Goal: Task Accomplishment & Management: Manage account settings

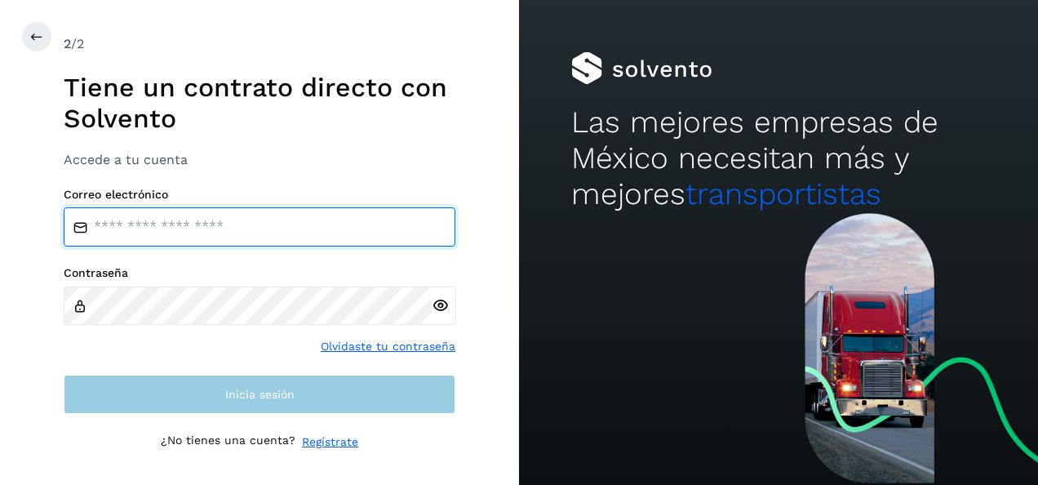
type input "**********"
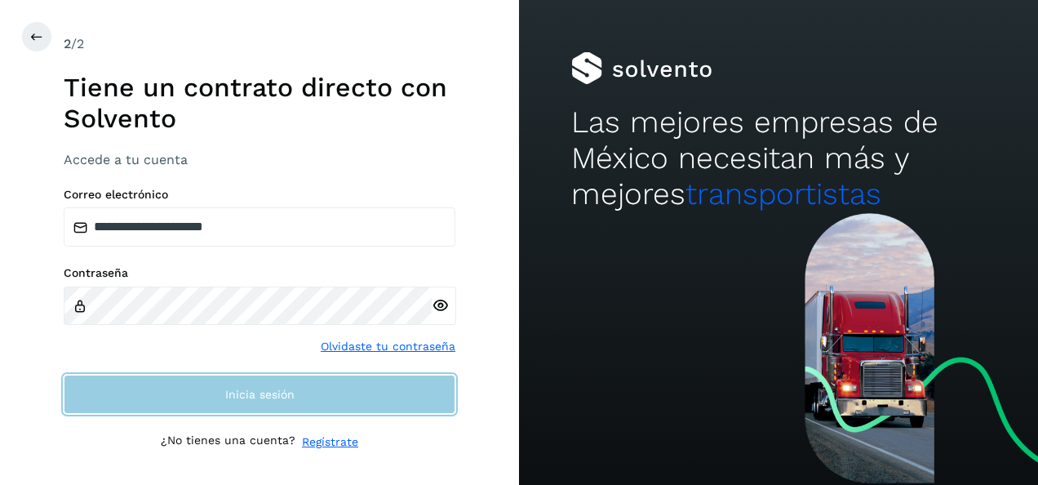
click at [184, 385] on button "Inicia sesión" at bounding box center [260, 393] width 392 height 39
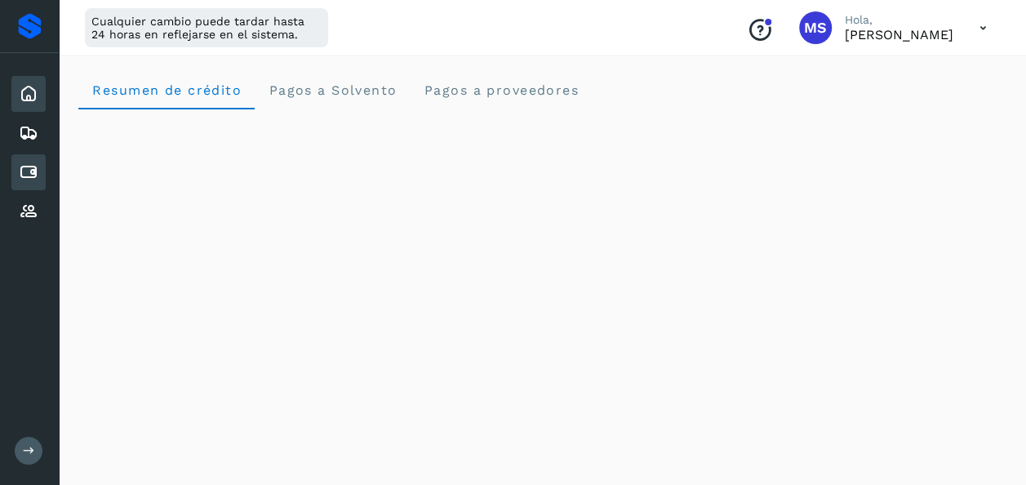
click at [14, 178] on div "Cuentas por pagar" at bounding box center [28, 172] width 34 height 36
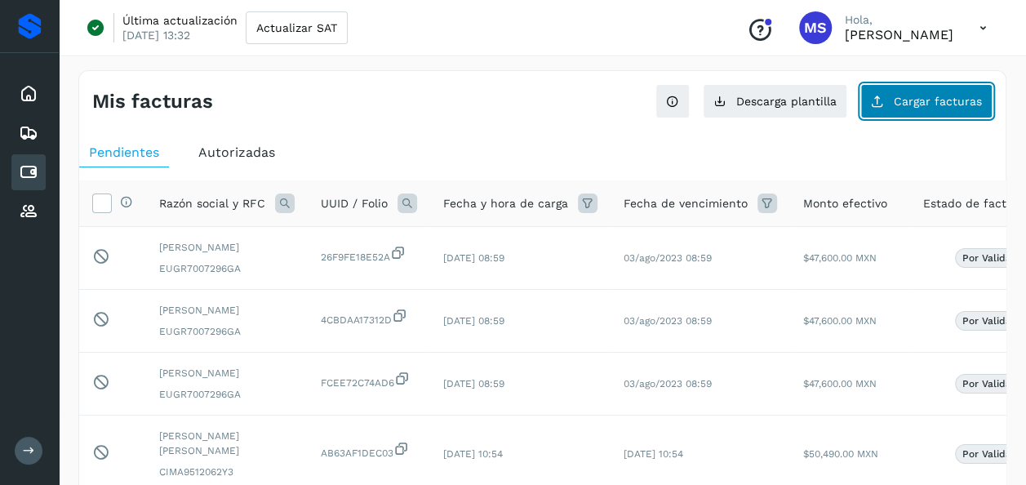
click at [953, 113] on button "Cargar facturas" at bounding box center [926, 101] width 132 height 34
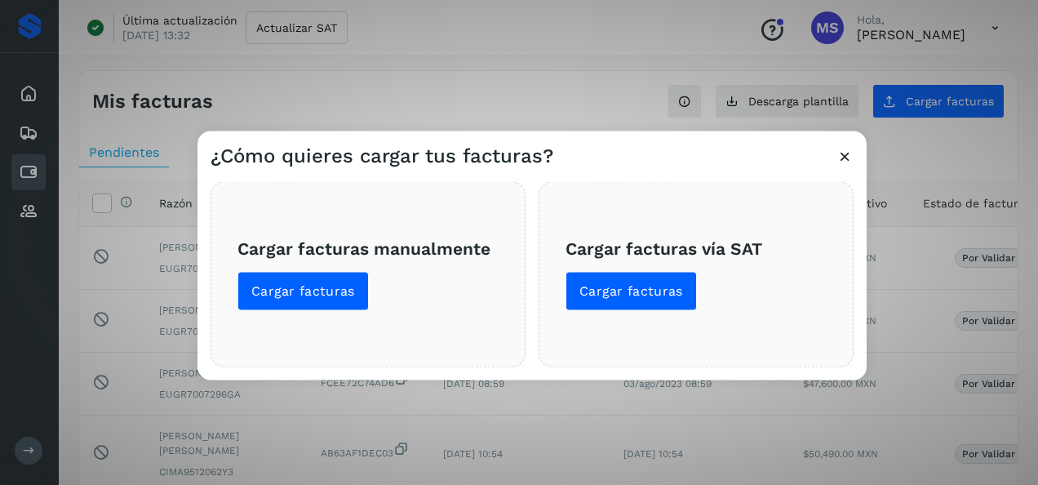
click at [658, 318] on div "Cargar facturas vía SAT Cargar facturas" at bounding box center [695, 274] width 315 height 185
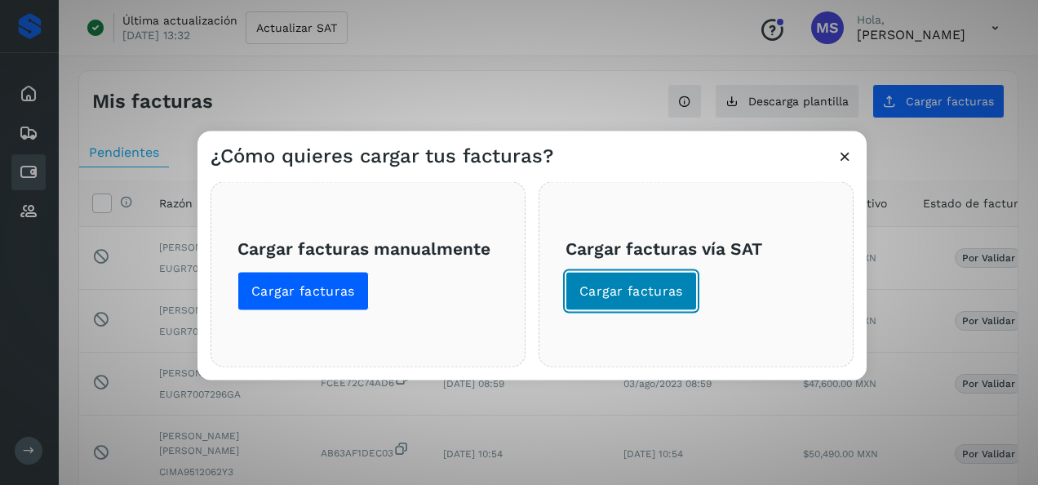
click at [642, 299] on span "Cargar facturas" at bounding box center [631, 291] width 104 height 18
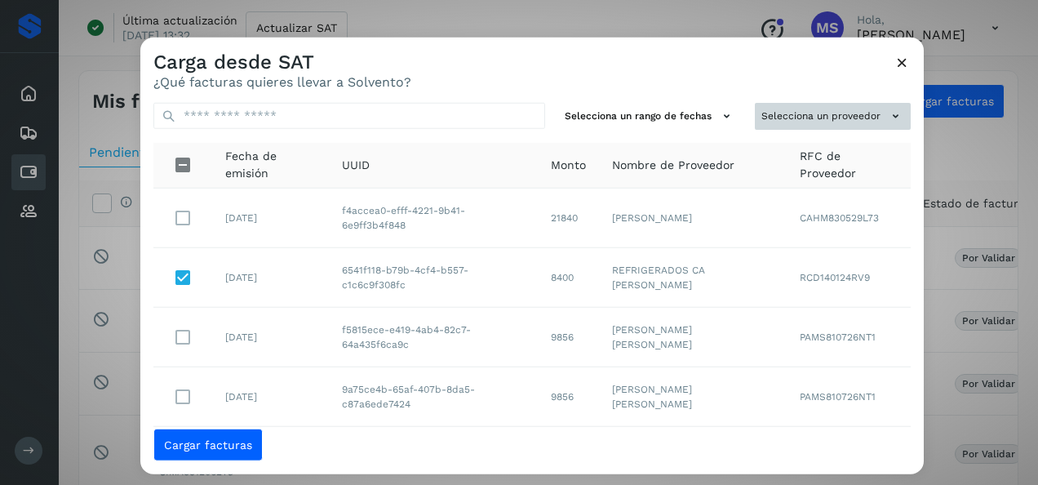
click at [755, 114] on button "Selecciona un proveedor" at bounding box center [833, 116] width 156 height 27
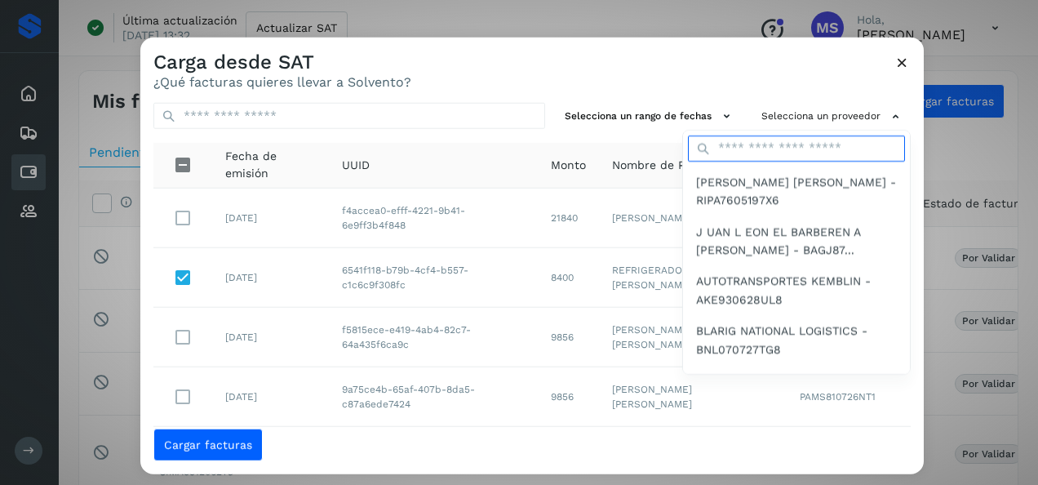
click at [732, 150] on input "text" at bounding box center [796, 148] width 217 height 26
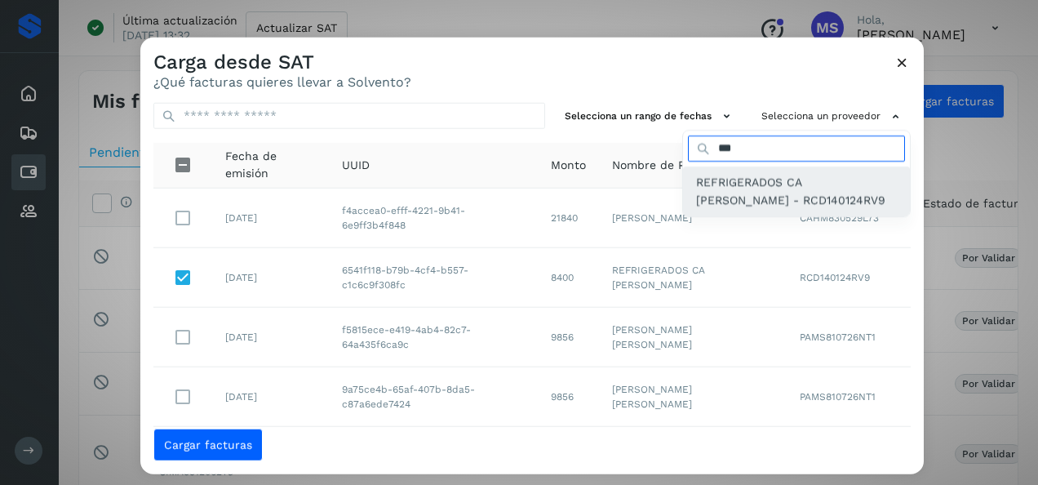
type input "***"
click at [696, 178] on span "REFRIGERADOS CA DOMINGUEZ - RCD140124RV9" at bounding box center [796, 191] width 201 height 37
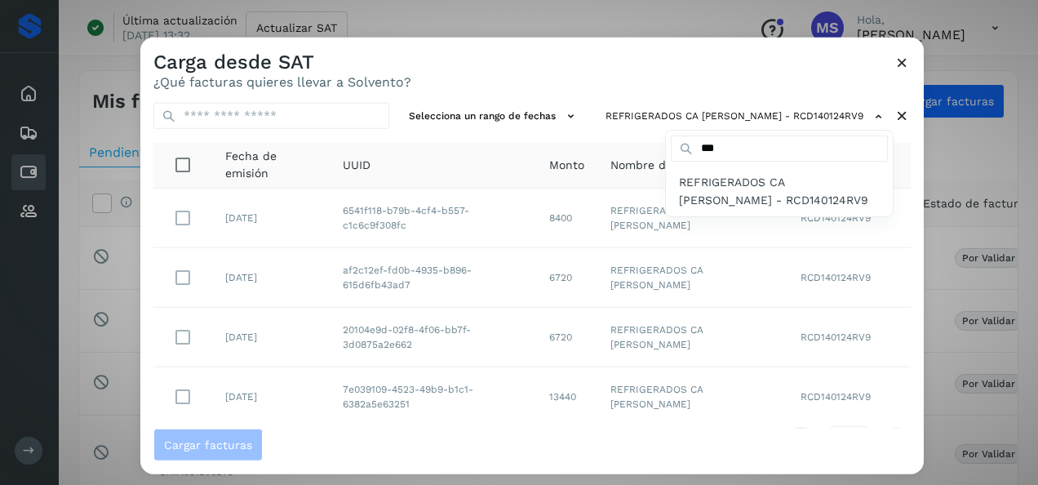
click at [469, 221] on div at bounding box center [659, 280] width 1038 height 485
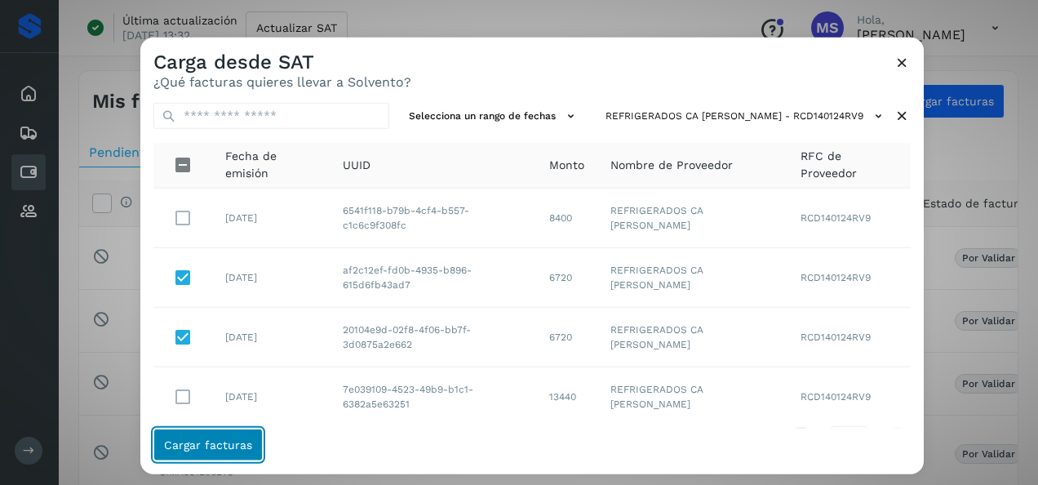
click at [217, 449] on span "Cargar facturas" at bounding box center [208, 443] width 88 height 11
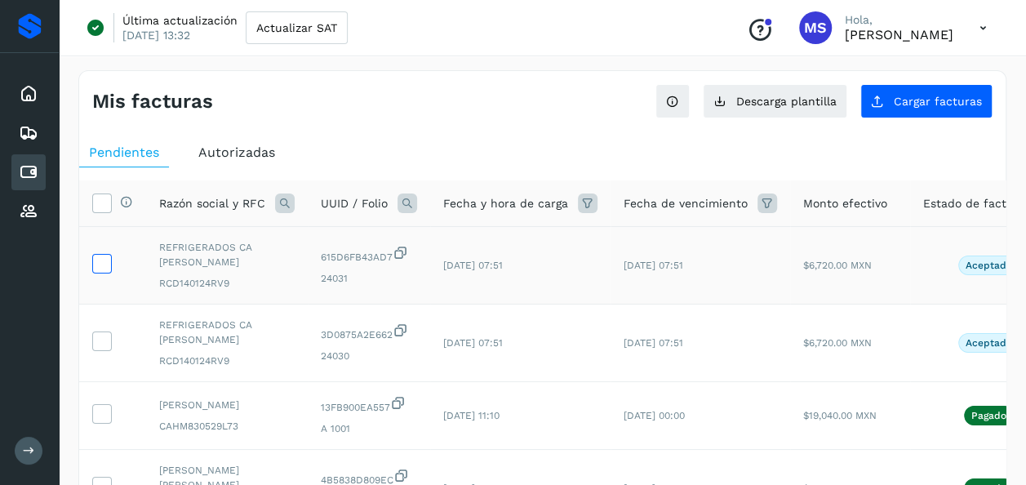
click at [104, 271] on label at bounding box center [102, 264] width 20 height 20
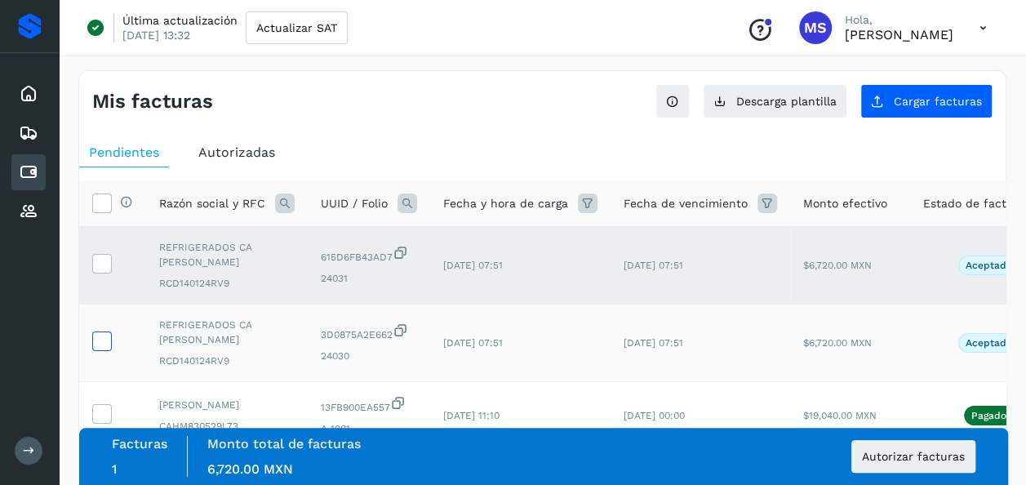
click at [98, 344] on icon at bounding box center [101, 339] width 17 height 17
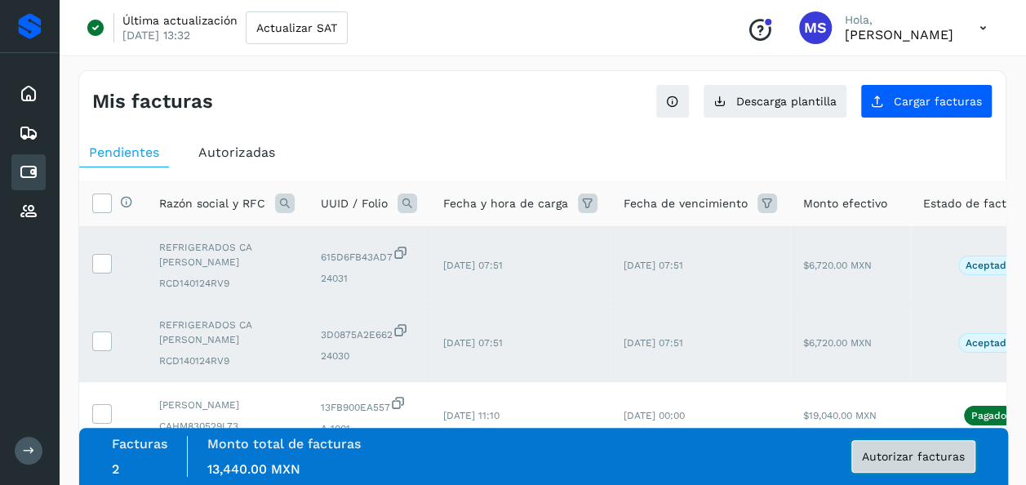
click at [889, 465] on button "Autorizar facturas" at bounding box center [913, 456] width 124 height 33
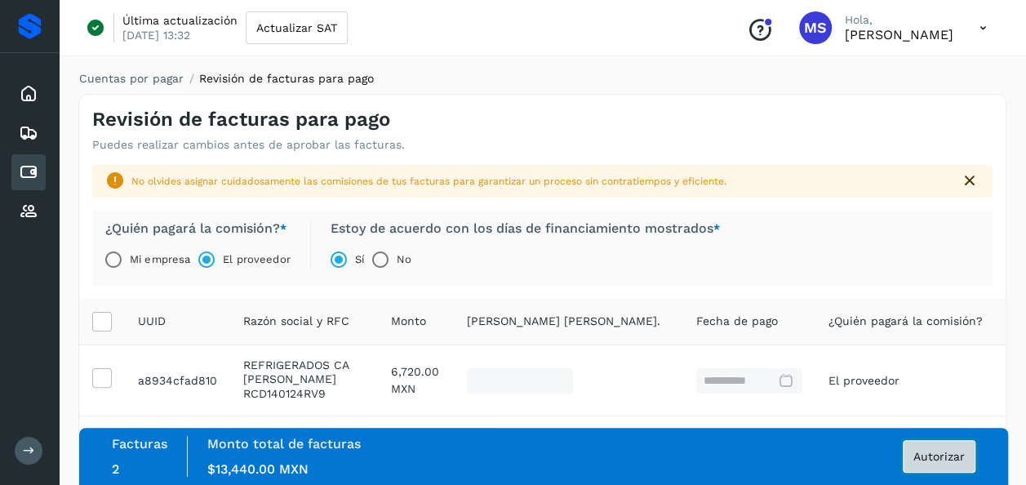
click at [956, 452] on span "Autorizar" at bounding box center [938, 455] width 51 height 11
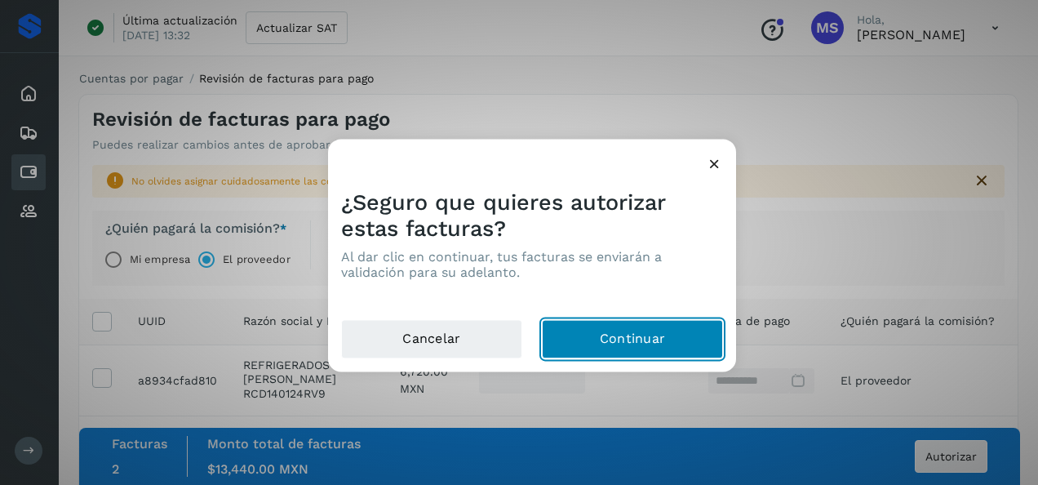
click at [643, 336] on button "Continuar" at bounding box center [632, 339] width 181 height 39
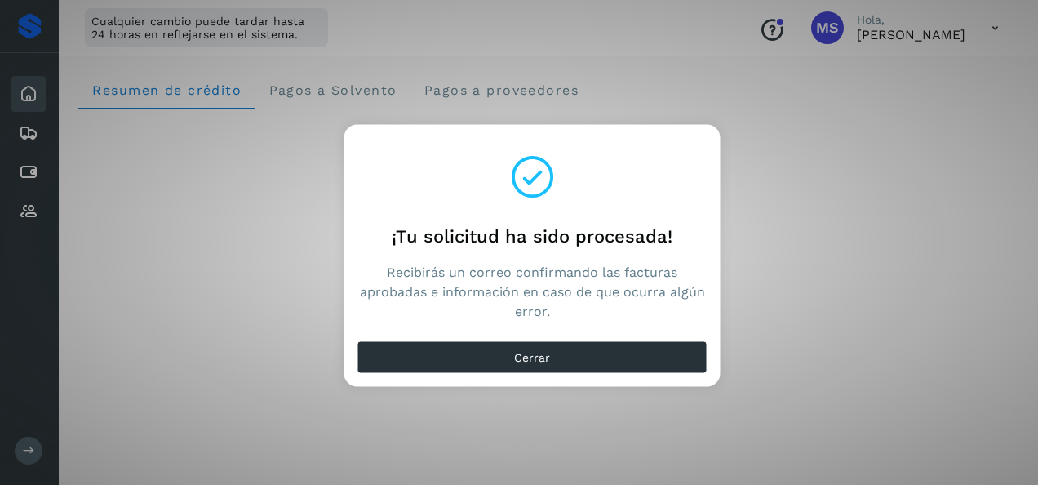
click at [623, 374] on div "Cerrar" at bounding box center [532, 361] width 376 height 52
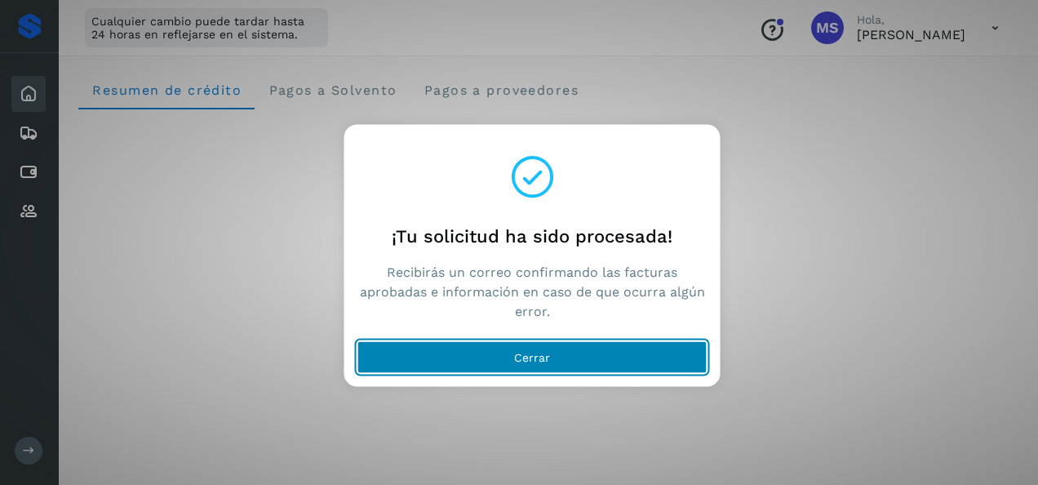
click at [605, 348] on button "Cerrar" at bounding box center [532, 357] width 350 height 33
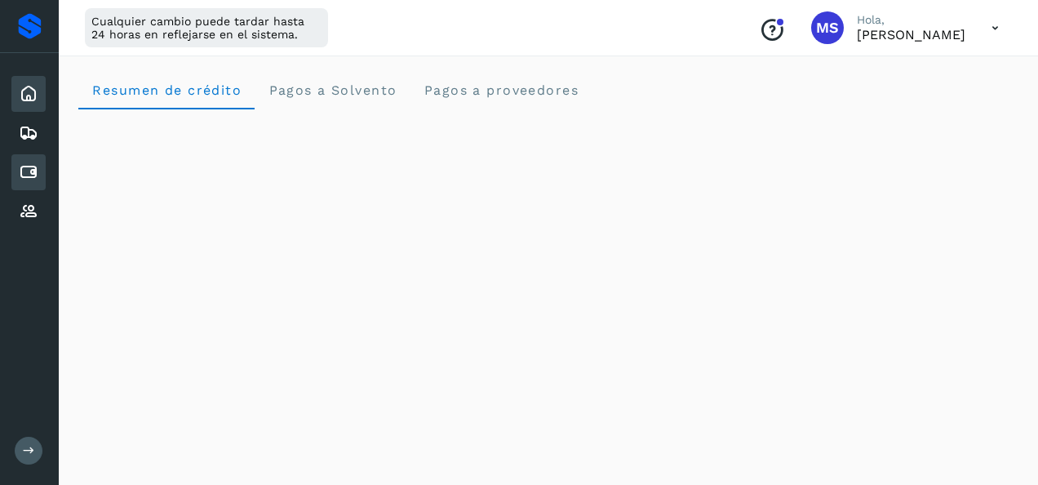
click at [26, 166] on icon at bounding box center [29, 172] width 20 height 20
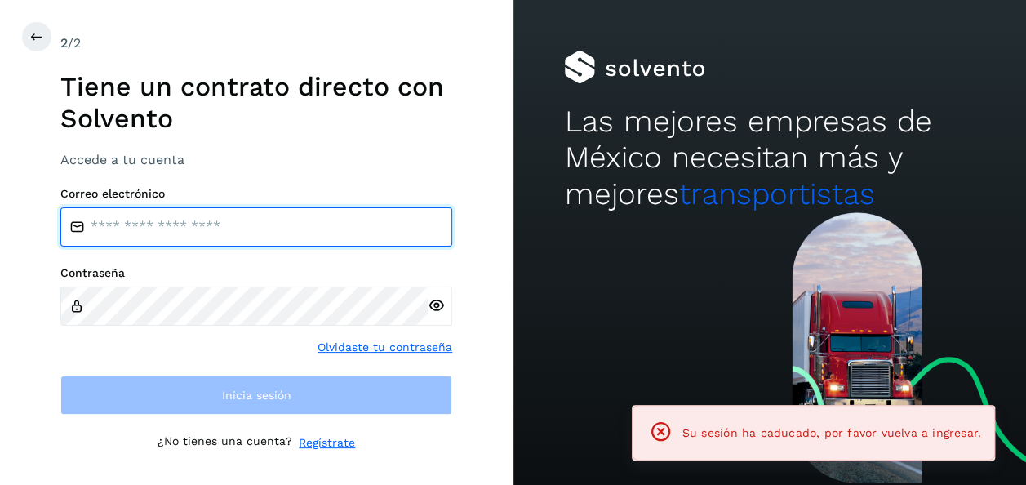
type input "**********"
